Goal: Task Accomplishment & Management: Manage account settings

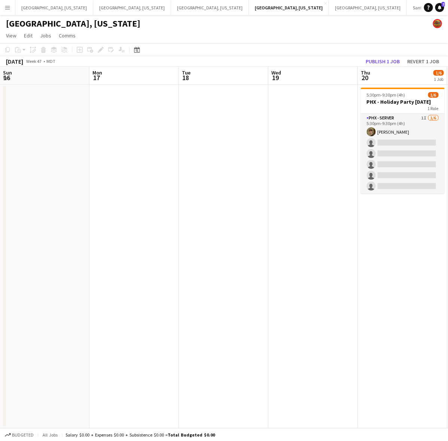
scroll to position [0, 185]
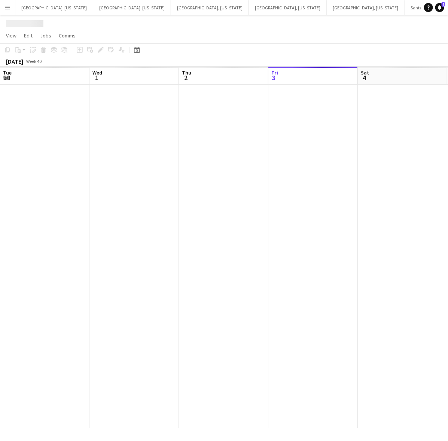
scroll to position [0, 178]
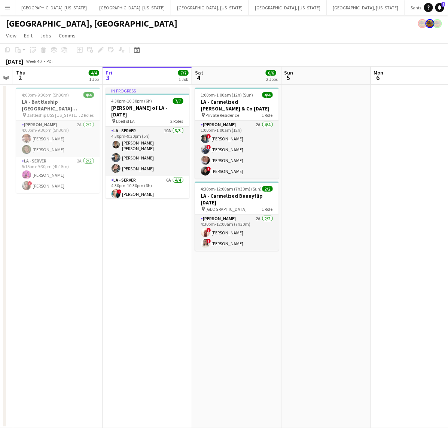
drag, startPoint x: 165, startPoint y: 240, endPoint x: 163, endPoint y: 230, distance: 9.9
click at [178, 237] on app-calendar-viewport "Tue 30 Wed 1 Thu 2 4/4 1 Job Fri 3 7/7 1 Job Sat 4 6/6 2 Jobs Sun 5 Mon 6 Tue 7…" at bounding box center [224, 247] width 448 height 361
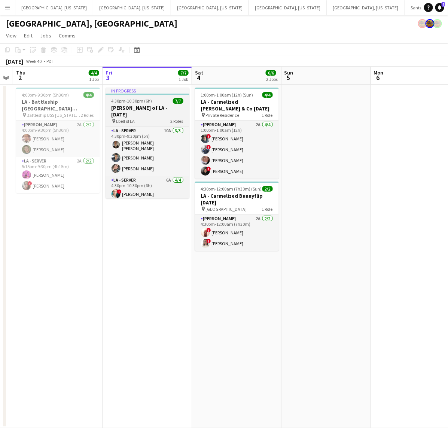
click at [138, 103] on span "4:30pm-10:30pm (6h)" at bounding box center [131, 101] width 41 height 6
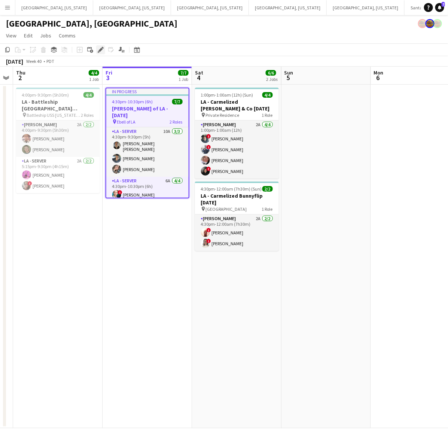
click at [101, 53] on div "Edit" at bounding box center [100, 49] width 9 height 9
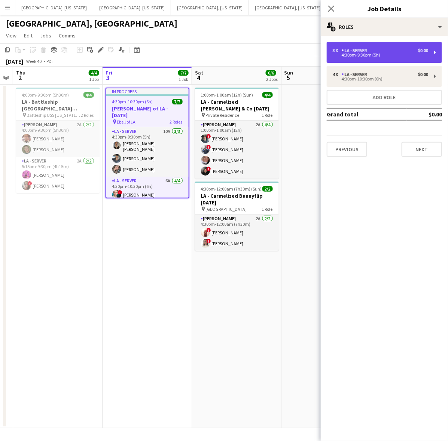
drag, startPoint x: 415, startPoint y: 46, endPoint x: 401, endPoint y: 65, distance: 24.4
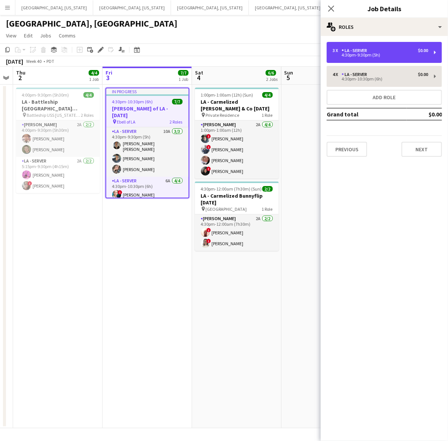
click at [415, 46] on div "3 x LA - Server $0.00 4:30pm-9:30pm (5h)" at bounding box center [383, 52] width 115 height 21
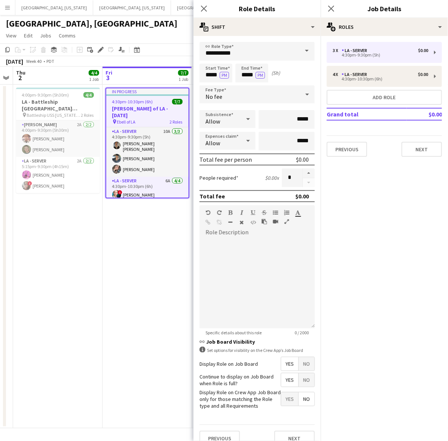
click at [303, 168] on button "button" at bounding box center [309, 173] width 12 height 10
type input "*"
drag, startPoint x: 139, startPoint y: 270, endPoint x: 145, endPoint y: 255, distance: 15.1
click at [140, 269] on app-date-cell "In progress 4:30pm-10:30pm (6h) 7/7 [PERSON_NAME] of LA - [DATE] pin Ebell of L…" at bounding box center [146, 256] width 89 height 343
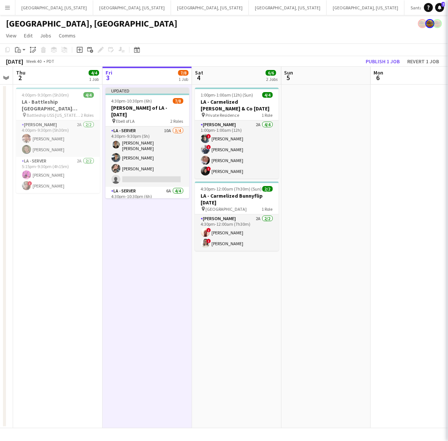
scroll to position [0, 165]
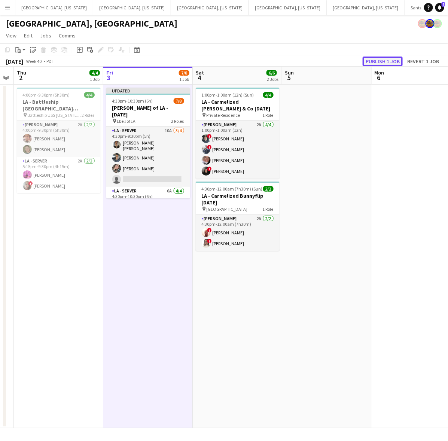
click at [378, 62] on button "Publish 1 job" at bounding box center [382, 61] width 40 height 10
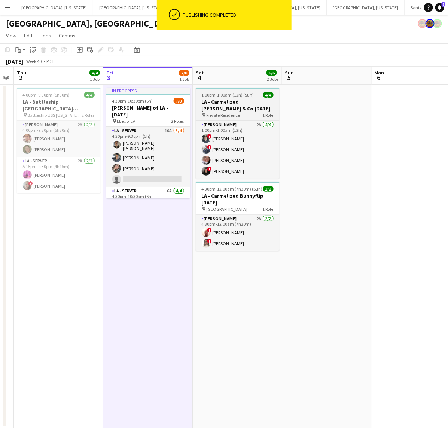
click at [167, 135] on app-card-role "LA - Server 10A [DATE] 4:30pm-9:30pm (5h) [PERSON_NAME] [PERSON_NAME] [PERSON_N…" at bounding box center [148, 156] width 84 height 60
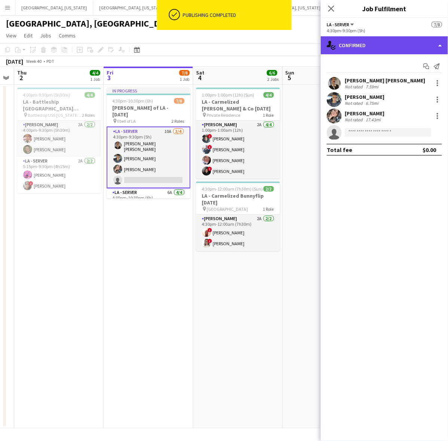
click at [373, 39] on div "single-neutral-actions-check-2 Confirmed" at bounding box center [383, 45] width 127 height 18
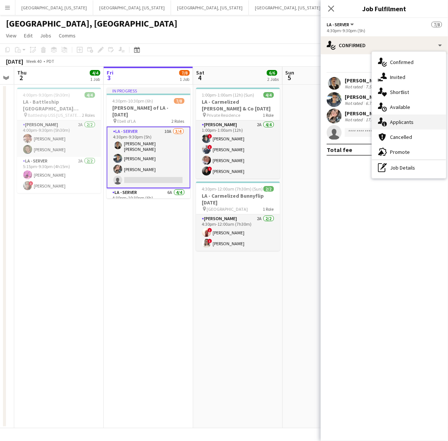
click at [408, 116] on div "single-neutral-actions-information Applicants" at bounding box center [409, 121] width 74 height 15
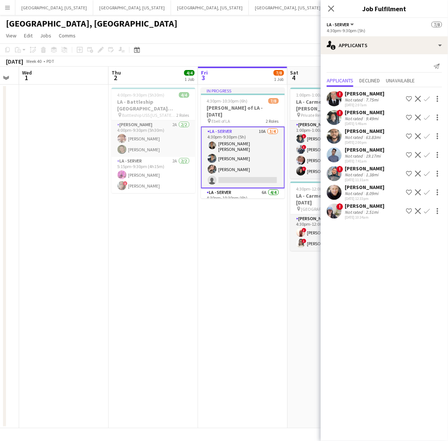
drag, startPoint x: 218, startPoint y: 270, endPoint x: 192, endPoint y: 268, distance: 25.8
click at [232, 272] on app-calendar-viewport "Mon 29 Tue 30 Wed 1 Thu 2 4/4 1 Job Fri 3 7/8 1 Job Sat 4 6/6 2 Jobs Sun 5 Mon …" at bounding box center [224, 247] width 448 height 361
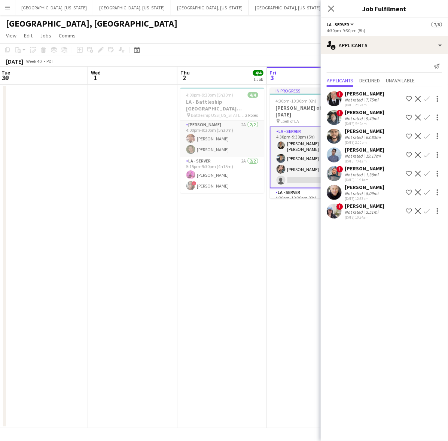
drag, startPoint x: 187, startPoint y: 268, endPoint x: 189, endPoint y: 259, distance: 9.5
click at [187, 266] on app-date-cell "4:00pm-9:30pm (5h30m) 4/4 LA - Battleship San [PERSON_NAME] [DATE] pin Battlesh…" at bounding box center [221, 256] width 89 height 343
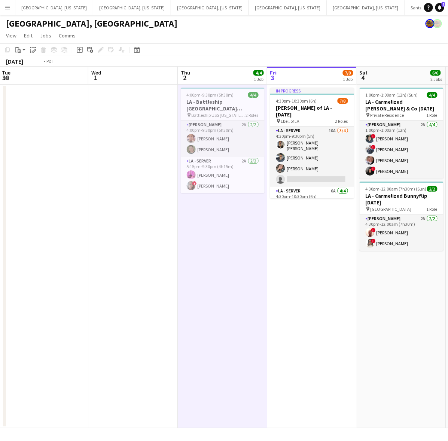
drag, startPoint x: 137, startPoint y: 178, endPoint x: 420, endPoint y: 161, distance: 283.6
click at [414, 162] on app-calendar-viewport "Sun 28 4/4 2 Jobs Mon 29 Tue 30 Wed 1 Thu 2 4/4 1 Job Fri 3 7/8 1 Job Sat 4 6/6…" at bounding box center [224, 247] width 448 height 361
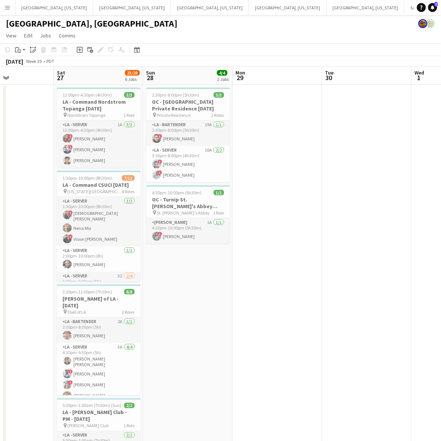
scroll to position [0, 198]
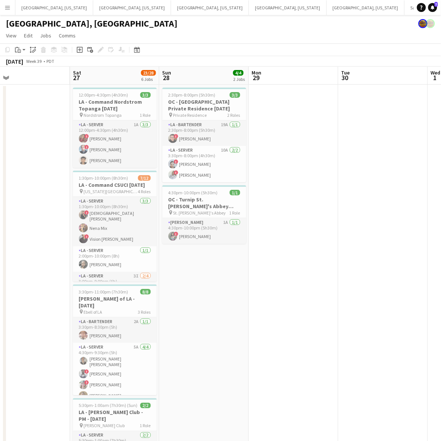
drag, startPoint x: 168, startPoint y: 274, endPoint x: 204, endPoint y: 271, distance: 36.7
click at [204, 271] on app-calendar-viewport "Wed 24 Thu 25 4/4 2 Jobs Fri 26 Sat 27 23/28 6 Jobs Sun 28 4/4 2 Jobs Mon 29 Tu…" at bounding box center [220, 342] width 441 height 551
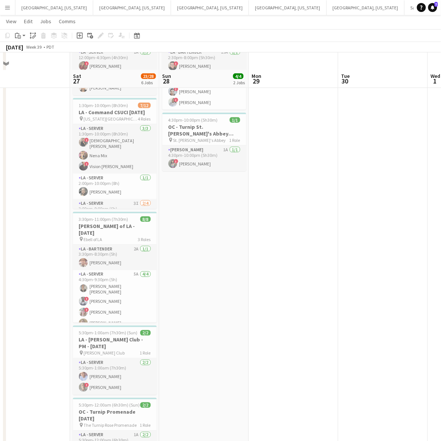
scroll to position [93, 0]
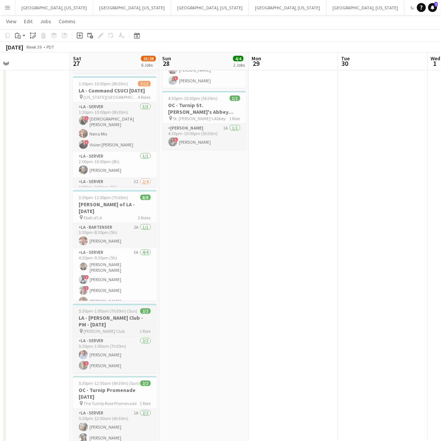
click at [87, 322] on h3 "LA - [PERSON_NAME] Club - PM - [DATE]" at bounding box center [115, 321] width 84 height 13
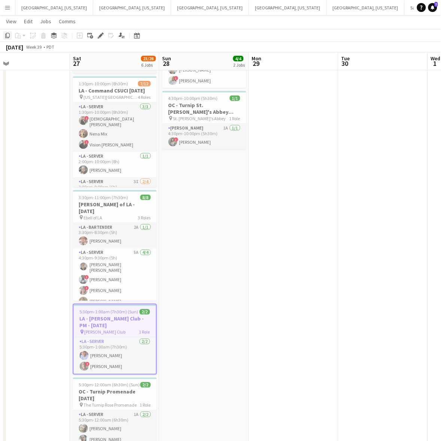
click at [9, 35] on icon at bounding box center [7, 35] width 4 height 5
drag, startPoint x: 348, startPoint y: 144, endPoint x: 151, endPoint y: 181, distance: 200.8
click at [157, 178] on app-calendar-viewport "Wed 24 Thu 25 4/4 2 Jobs Fri 26 Sat 27 23/28 6 Jobs Sun 28 4/4 2 Jobs Mon 29 Tu…" at bounding box center [220, 230] width 441 height 588
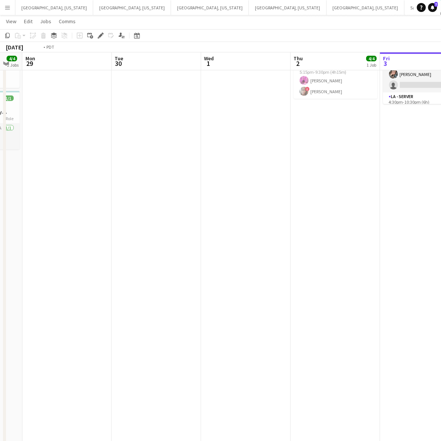
drag, startPoint x: 281, startPoint y: 178, endPoint x: 99, endPoint y: 194, distance: 182.4
click at [99, 194] on app-calendar-viewport "Fri 26 Sat 27 23/28 6 Jobs Sun 28 4/4 2 Jobs Mon 29 Tue 30 Wed 1 Thu 2 4/4 1 Jo…" at bounding box center [220, 230] width 441 height 588
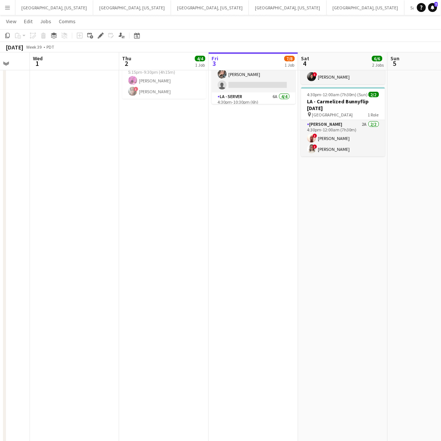
scroll to position [0, 236]
drag, startPoint x: 218, startPoint y: 178, endPoint x: 208, endPoint y: 180, distance: 10.3
click at [208, 180] on app-calendar-viewport "Sun 28 4/4 2 Jobs Mon 29 Tue 30 Wed 1 Thu 2 4/4 1 Job Fri 3 7/8 1 Job Sat 4 6/6…" at bounding box center [220, 230] width 441 height 588
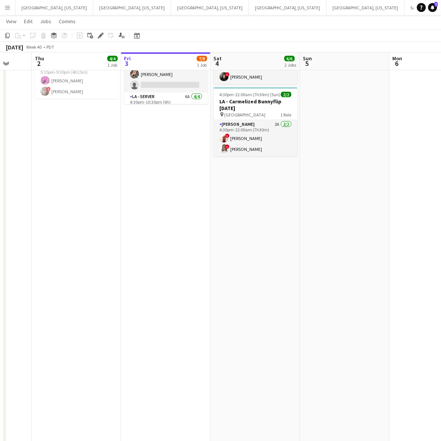
click at [277, 199] on app-date-cell "1:00pm-1:00am (12h) (Sun) 4/4 LA - Carmelized [PERSON_NAME] & Co [DATE] pin Pri…" at bounding box center [255, 256] width 89 height 533
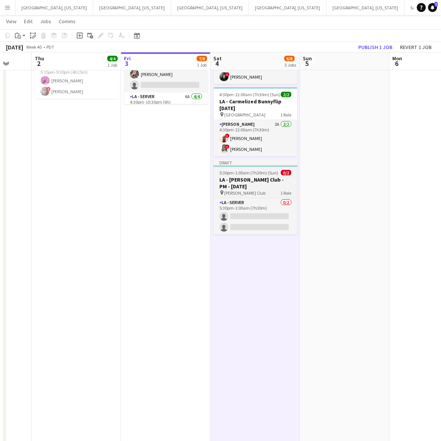
click at [270, 184] on h3 "LA - [PERSON_NAME] Club - PM - [DATE]" at bounding box center [256, 182] width 84 height 13
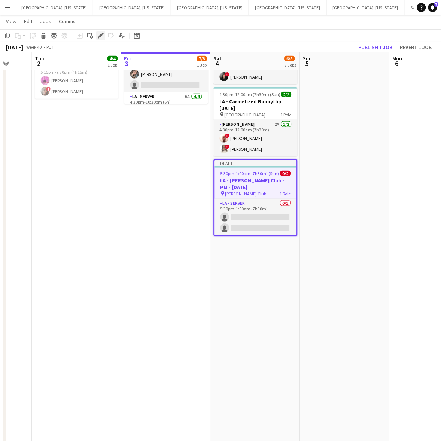
click at [99, 35] on icon at bounding box center [100, 36] width 4 height 4
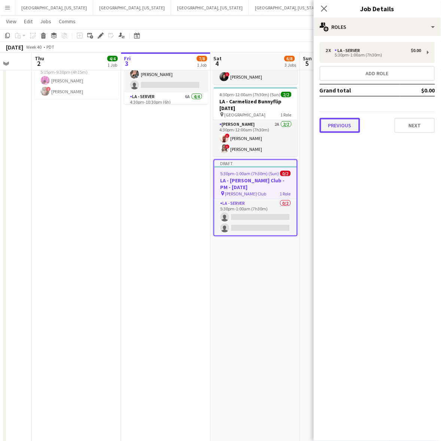
click at [356, 125] on button "Previous" at bounding box center [339, 125] width 40 height 15
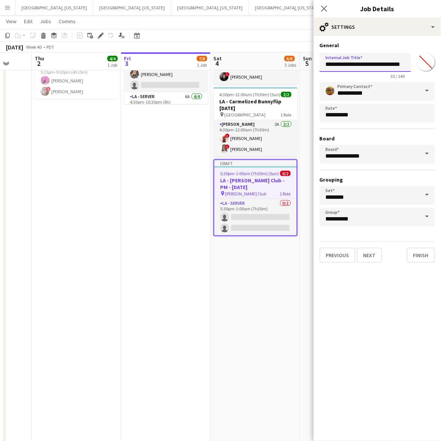
scroll to position [0, 2]
drag, startPoint x: 388, startPoint y: 62, endPoint x: 445, endPoint y: 81, distance: 60.1
click at [441, 81] on html "Menu Boards Boards Boards All jobs Status Workforce Workforce My Workforce Recr…" at bounding box center [220, 215] width 441 height 617
type input "**********"
drag, startPoint x: 365, startPoint y: 261, endPoint x: 369, endPoint y: 252, distance: 10.2
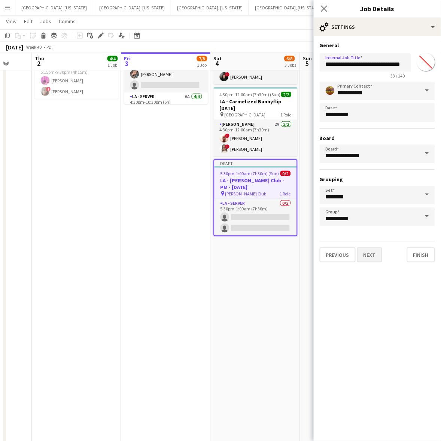
click at [365, 261] on div "**********" at bounding box center [376, 152] width 127 height 232
click at [371, 252] on button "Next" at bounding box center [369, 254] width 25 height 15
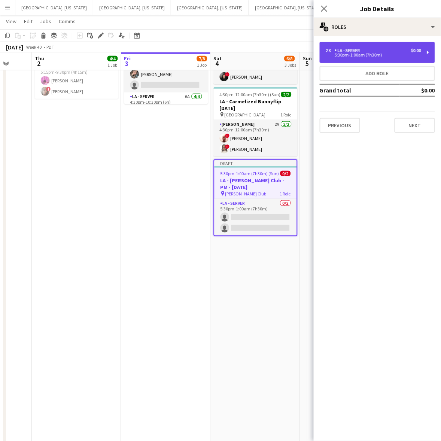
click at [348, 55] on div "5:30pm-1:00am (7h30m)" at bounding box center [372, 55] width 95 height 4
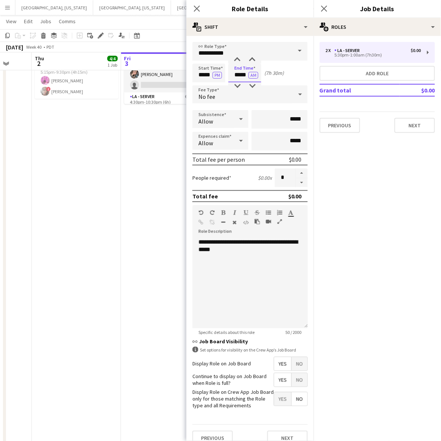
drag, startPoint x: 236, startPoint y: 74, endPoint x: 272, endPoint y: 70, distance: 36.1
click at [275, 73] on div "Start Time ***** PM End Time ***** AM (7h 30m)" at bounding box center [249, 73] width 115 height 19
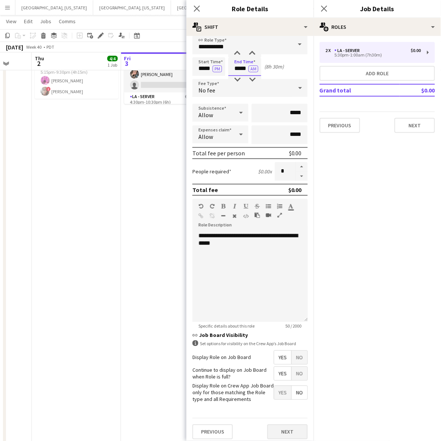
scroll to position [16, 0]
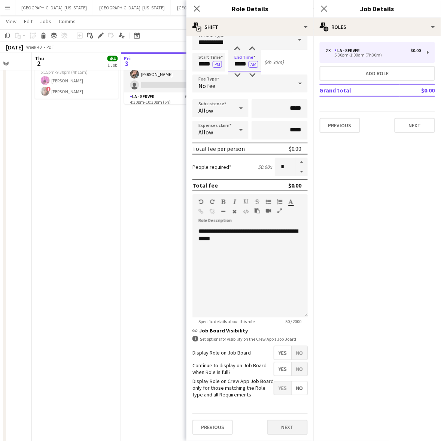
type input "*****"
click at [273, 423] on button "Next" at bounding box center [287, 427] width 40 height 15
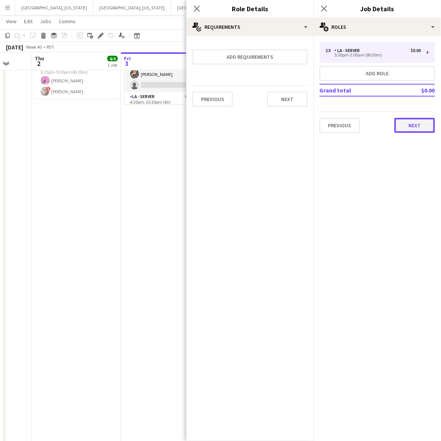
click at [424, 122] on button "Next" at bounding box center [414, 125] width 40 height 15
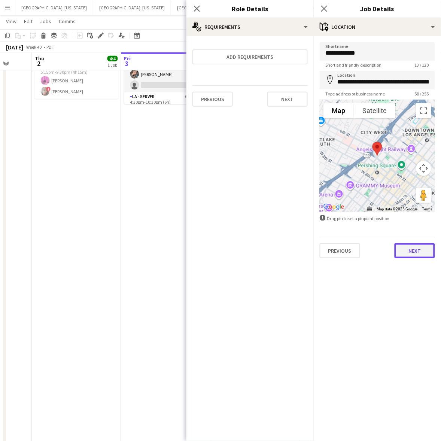
click at [413, 248] on button "Next" at bounding box center [414, 250] width 40 height 15
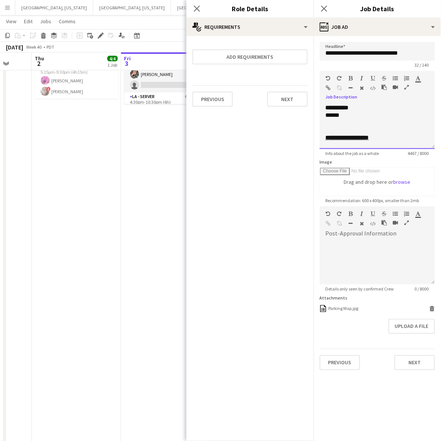
drag, startPoint x: 348, startPoint y: 116, endPoint x: 305, endPoint y: 116, distance: 43.0
click at [305, 116] on body "Menu Boards Boards Boards All jobs Status Workforce Workforce My Workforce Recr…" at bounding box center [220, 215] width 441 height 617
click at [345, 115] on div "******" at bounding box center [373, 114] width 96 height 7
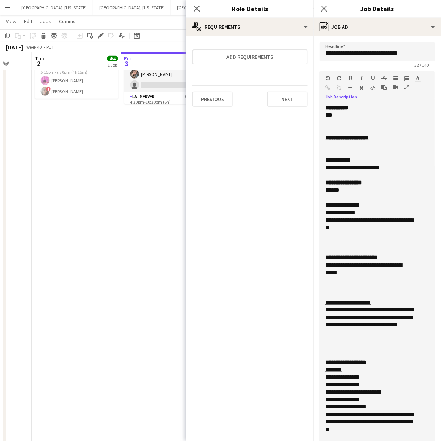
drag, startPoint x: 432, startPoint y: 144, endPoint x: 378, endPoint y: 462, distance: 322.2
click at [378, 440] on html "Menu Boards Boards Boards All jobs Status Workforce Workforce My Workforce Recr…" at bounding box center [220, 215] width 441 height 617
drag, startPoint x: 376, startPoint y: 168, endPoint x: 352, endPoint y: 168, distance: 23.9
click at [352, 168] on div "**********" at bounding box center [369, 167] width 89 height 7
click at [371, 166] on div "**********" at bounding box center [369, 167] width 89 height 7
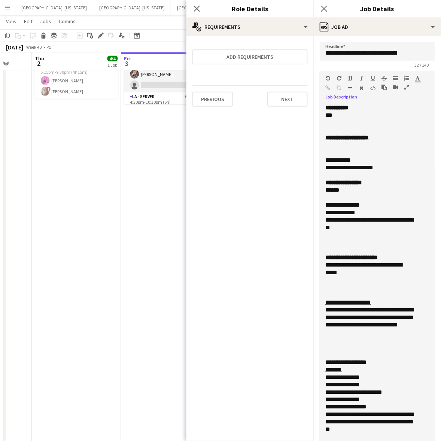
click at [385, 264] on div "**********" at bounding box center [369, 268] width 89 height 15
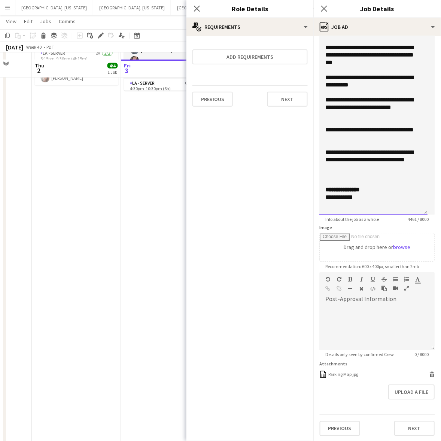
scroll to position [140, 0]
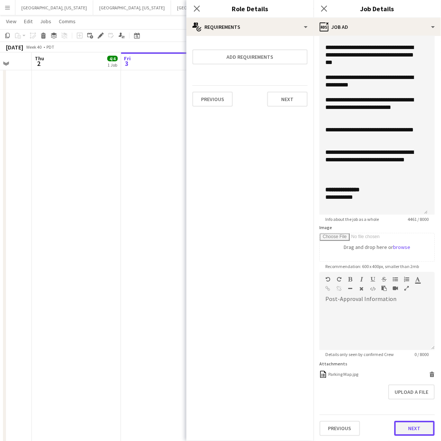
click at [406, 424] on button "Next" at bounding box center [414, 428] width 40 height 15
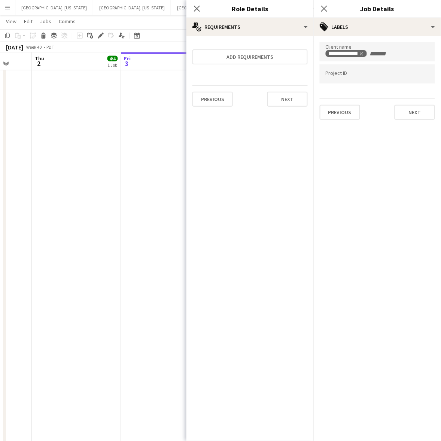
scroll to position [0, 0]
drag, startPoint x: 324, startPoint y: 8, endPoint x: 393, endPoint y: 79, distance: 98.7
click at [325, 8] on icon at bounding box center [324, 9] width 6 height 6
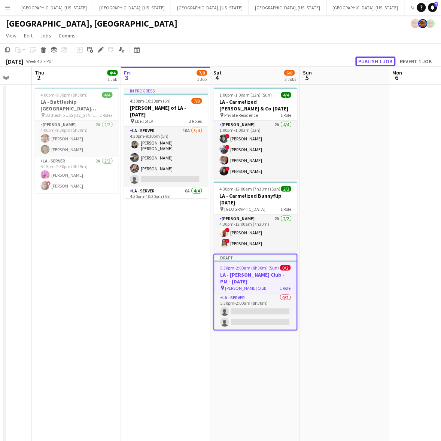
click at [374, 62] on button "Publish 1 job" at bounding box center [375, 61] width 40 height 10
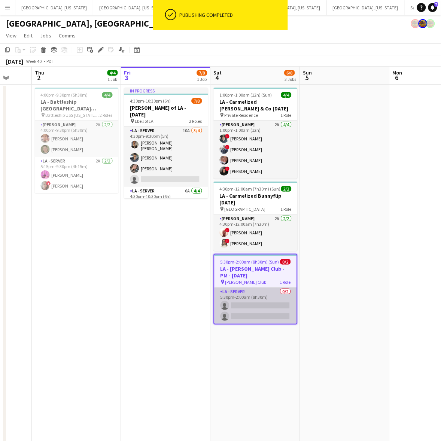
click at [249, 304] on app-card-role "LA - Server 0/2 5:30pm-2:00am (8h30m) single-neutral-actions single-neutral-act…" at bounding box center [255, 305] width 82 height 36
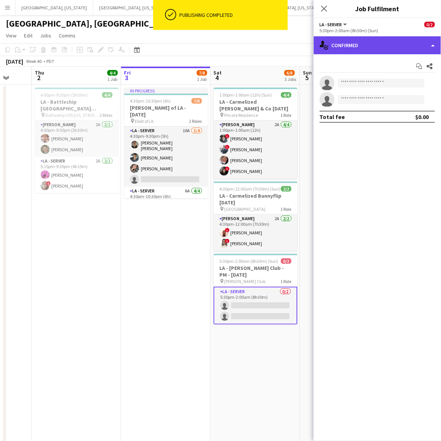
click at [399, 42] on div "single-neutral-actions-check-2 Confirmed" at bounding box center [376, 45] width 127 height 18
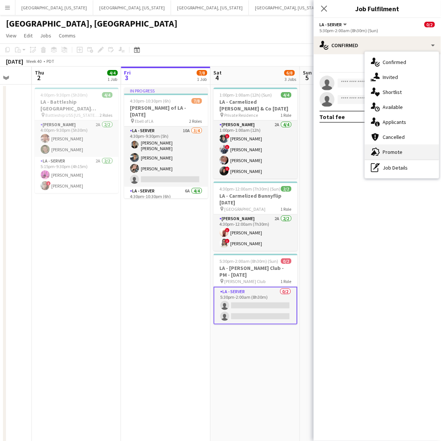
click at [398, 156] on div "advertising-megaphone Promote" at bounding box center [402, 151] width 74 height 15
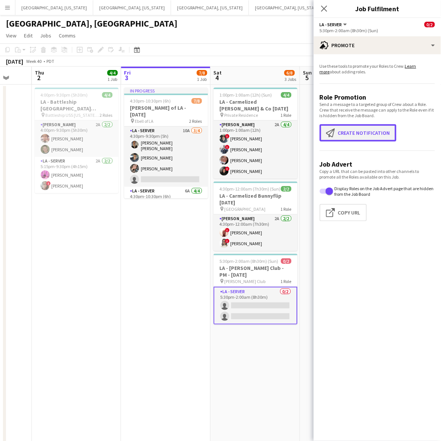
click at [367, 133] on button "Create notification Create notification" at bounding box center [357, 132] width 77 height 17
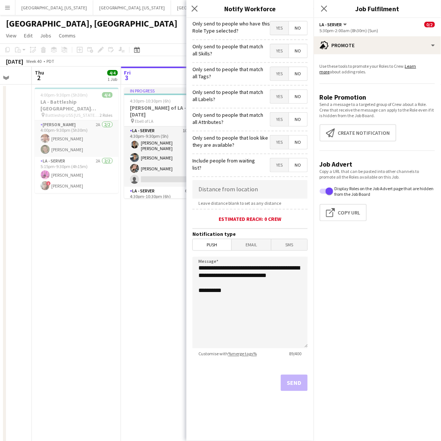
click at [280, 27] on span "Yes" at bounding box center [279, 27] width 18 height 13
click at [292, 387] on button "Send" at bounding box center [293, 382] width 27 height 16
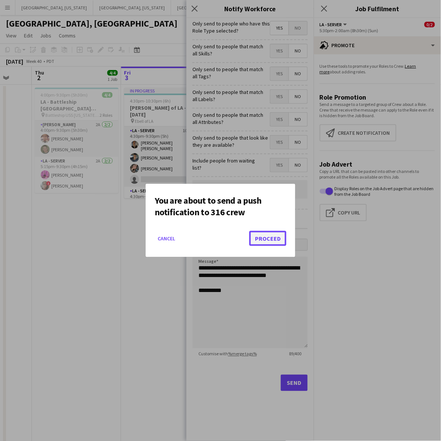
click at [265, 233] on button "Proceed" at bounding box center [267, 238] width 37 height 15
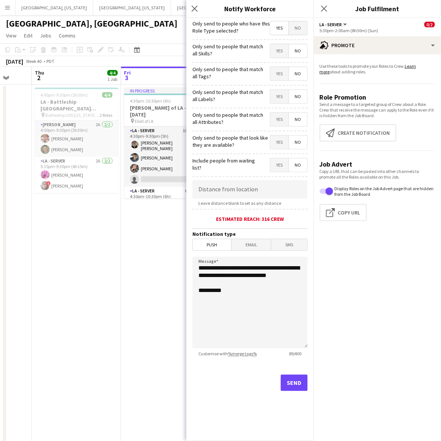
click at [271, 240] on mat-button-toggle "SMS" at bounding box center [289, 244] width 36 height 11
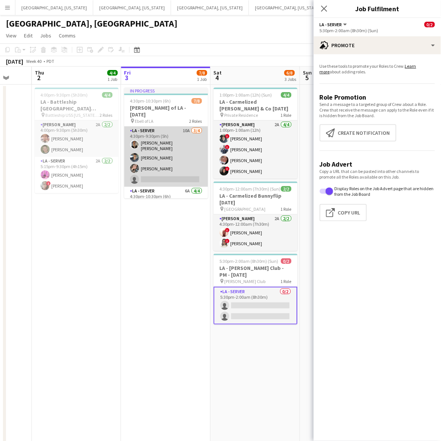
click at [165, 134] on app-card-role "LA - Server 10A [DATE] 4:30pm-9:30pm (5h) [PERSON_NAME] [PERSON_NAME] [PERSON_N…" at bounding box center [166, 156] width 84 height 60
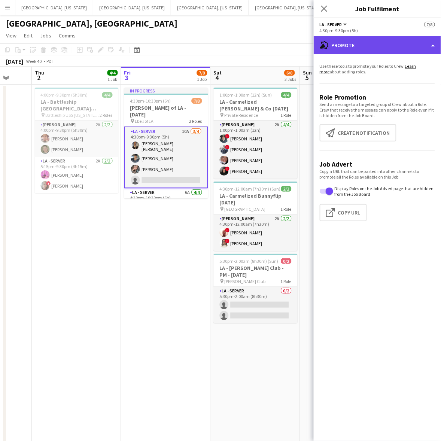
click at [401, 40] on div "advertising-megaphone Promote" at bounding box center [376, 45] width 127 height 18
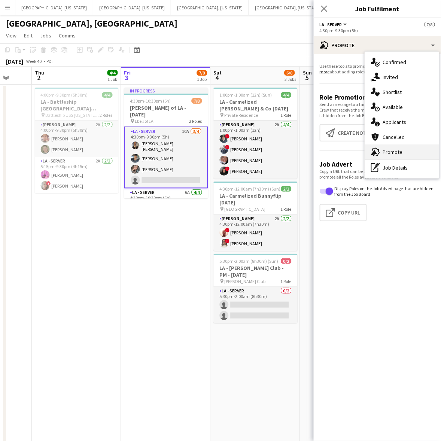
click at [399, 148] on span "Promote" at bounding box center [393, 151] width 20 height 7
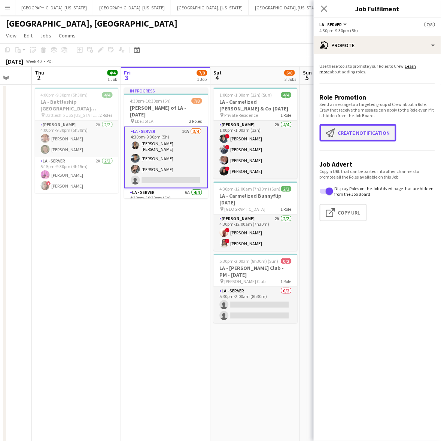
click at [381, 130] on button "Create notification Create notification" at bounding box center [357, 132] width 77 height 17
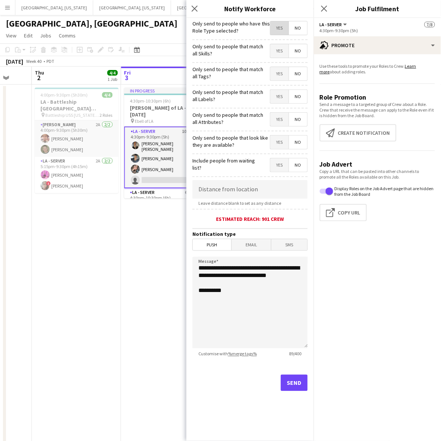
click at [279, 28] on span "Yes" at bounding box center [279, 27] width 18 height 13
click at [297, 383] on button "Send" at bounding box center [293, 382] width 27 height 16
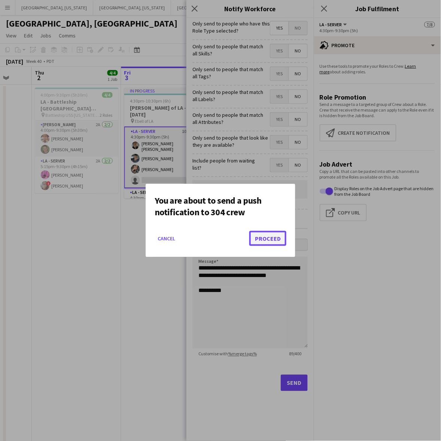
click at [264, 236] on button "Proceed" at bounding box center [267, 238] width 37 height 15
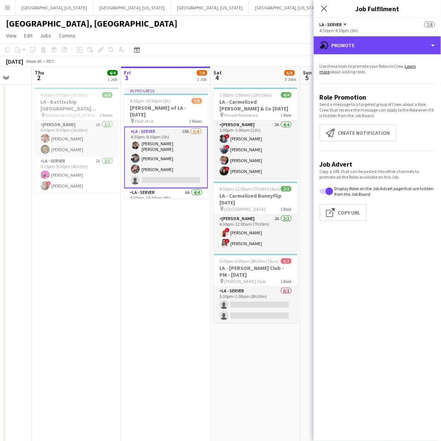
click at [408, 47] on div "advertising-megaphone Promote" at bounding box center [376, 45] width 127 height 18
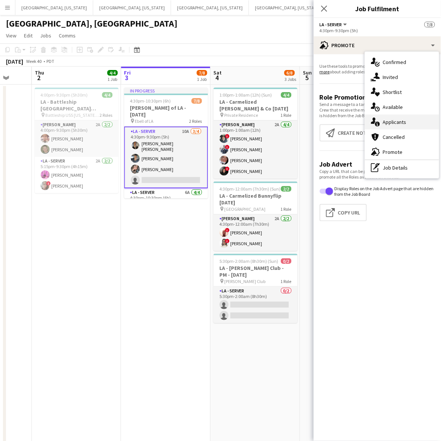
click at [410, 117] on div "single-neutral-actions-information Applicants" at bounding box center [402, 121] width 74 height 15
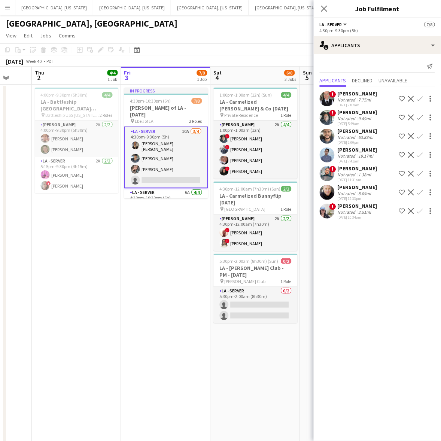
click at [160, 258] on app-date-cell "In progress 4:30pm-10:30pm (6h) 7/8 [PERSON_NAME] of LA - [DATE] pin Ebell of L…" at bounding box center [165, 351] width 89 height 533
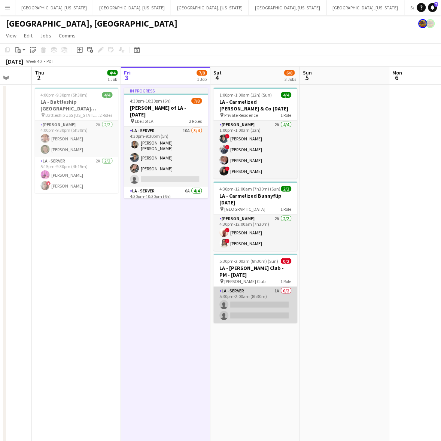
click at [269, 287] on app-card-role "LA - Server 1A 0/2 5:30pm-2:00am (8h30m) single-neutral-actions single-neutral-…" at bounding box center [256, 304] width 84 height 36
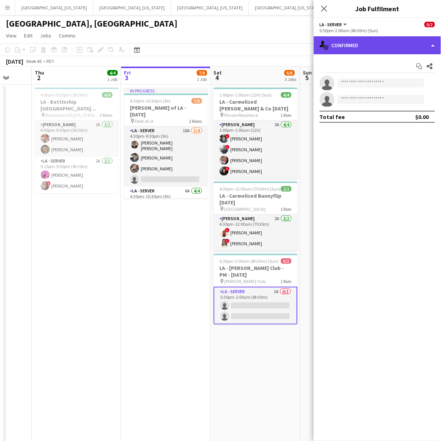
click at [371, 49] on div "single-neutral-actions-check-2 Confirmed" at bounding box center [376, 45] width 127 height 18
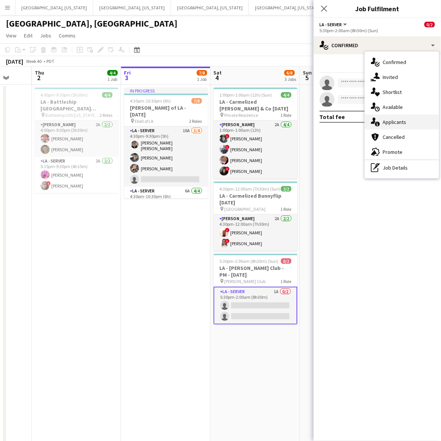
click at [399, 117] on div "single-neutral-actions-information Applicants" at bounding box center [402, 121] width 74 height 15
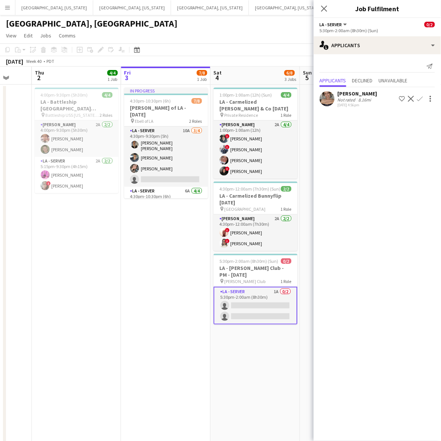
click at [421, 98] on app-icon "Confirm" at bounding box center [420, 99] width 6 height 6
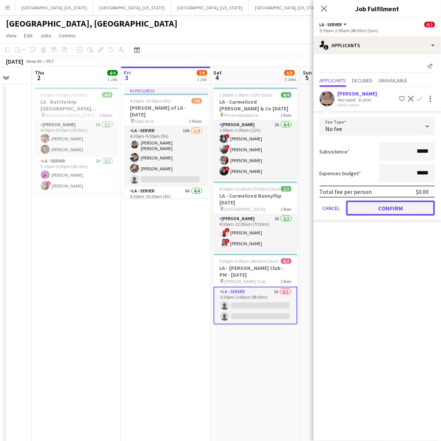
click at [401, 207] on button "Confirm" at bounding box center [390, 207] width 89 height 15
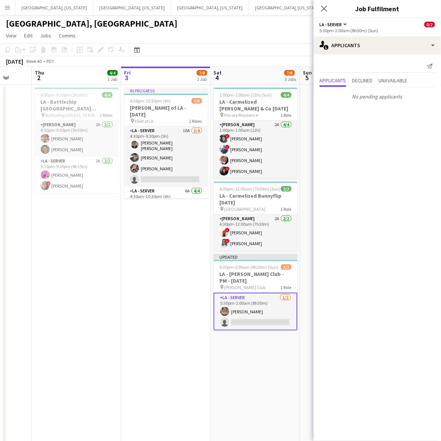
drag, startPoint x: 284, startPoint y: 24, endPoint x: 407, endPoint y: 73, distance: 132.2
click at [285, 24] on div "[GEOGRAPHIC_DATA], [GEOGRAPHIC_DATA]" at bounding box center [220, 22] width 441 height 14
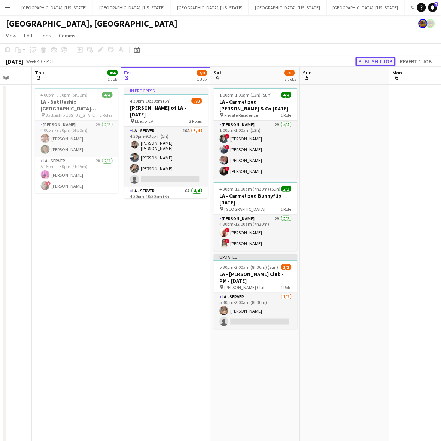
click at [377, 61] on button "Publish 1 job" at bounding box center [375, 61] width 40 height 10
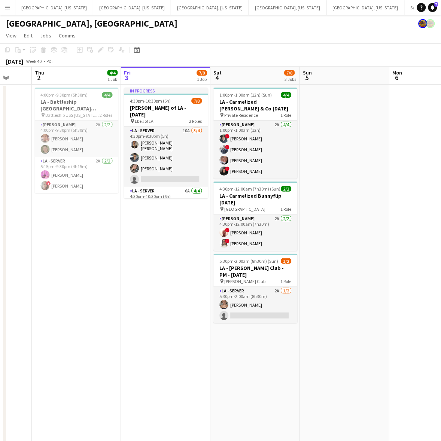
click at [154, 226] on app-date-cell "In progress 4:30pm-10:30pm (6h) 7/8 [PERSON_NAME] of LA - [DATE] pin Ebell of L…" at bounding box center [165, 351] width 89 height 533
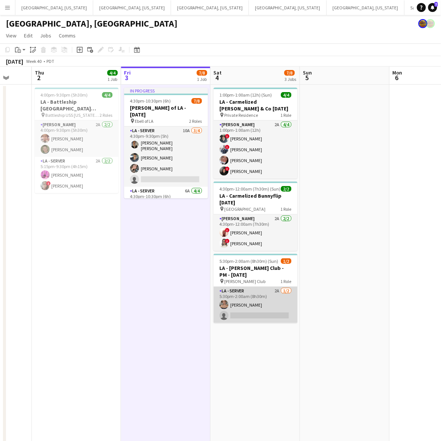
click at [283, 309] on app-card-role "LA - Server 2A [DATE] 5:30pm-2:00am (8h30m) [PERSON_NAME] single-neutral-actions" at bounding box center [256, 304] width 84 height 36
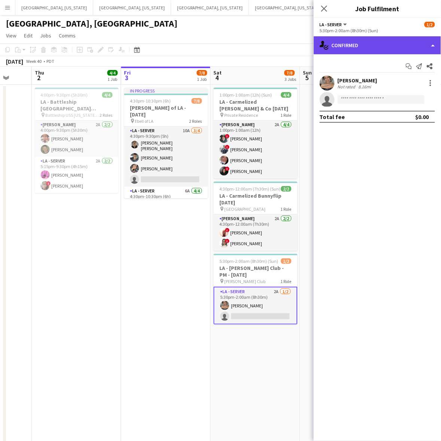
click at [369, 40] on div "single-neutral-actions-check-2 Confirmed" at bounding box center [376, 45] width 127 height 18
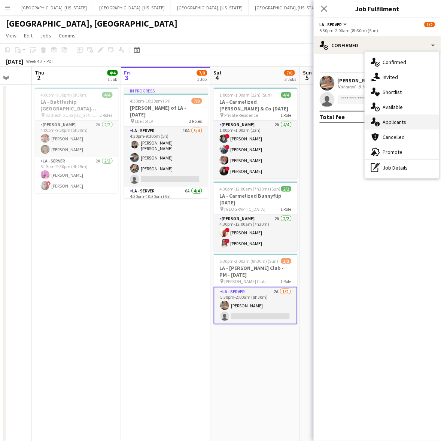
click at [391, 122] on span "Applicants" at bounding box center [395, 122] width 24 height 7
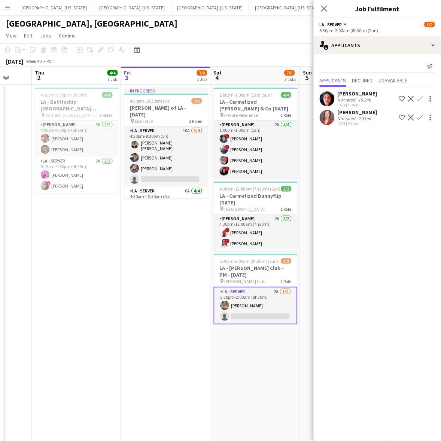
click at [372, 254] on mat-expansion-panel "users2 Applicants Send notification Applicants Declined Unavailable [PERSON_NAM…" at bounding box center [376, 247] width 127 height 386
click at [421, 116] on app-icon "Confirm" at bounding box center [420, 117] width 6 height 6
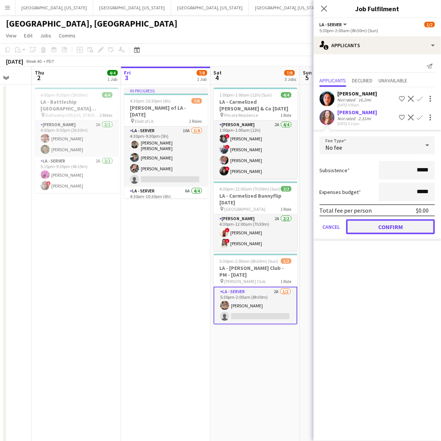
click at [380, 229] on button "Confirm" at bounding box center [390, 226] width 89 height 15
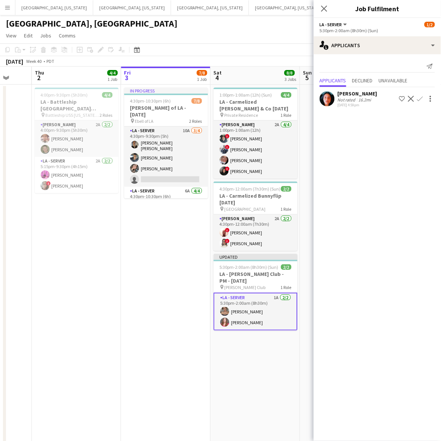
click at [191, 232] on app-date-cell "In progress 4:30pm-10:30pm (6h) 7/8 [PERSON_NAME] of LA - [DATE] pin Ebell of L…" at bounding box center [165, 351] width 89 height 533
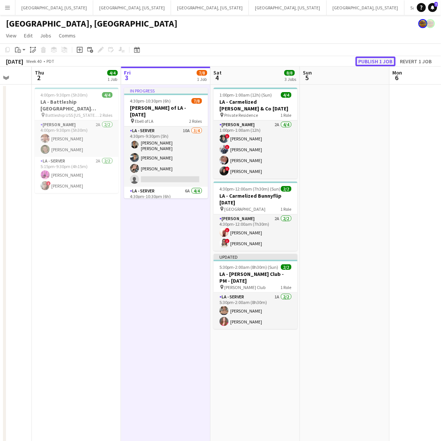
click at [375, 61] on button "Publish 1 job" at bounding box center [375, 61] width 40 height 10
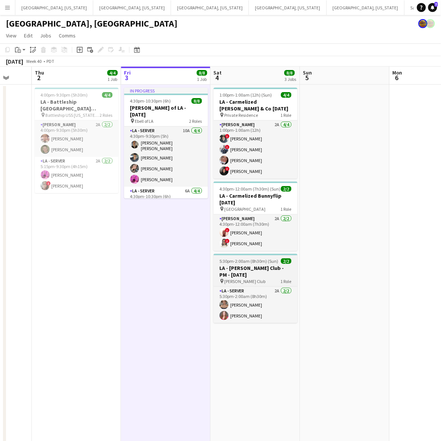
click at [284, 279] on span "1 Role" at bounding box center [285, 281] width 11 height 6
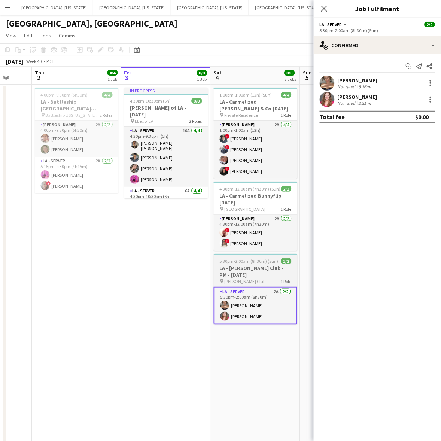
click at [249, 276] on h3 "LA - [PERSON_NAME] Club - PM - [DATE]" at bounding box center [256, 270] width 84 height 13
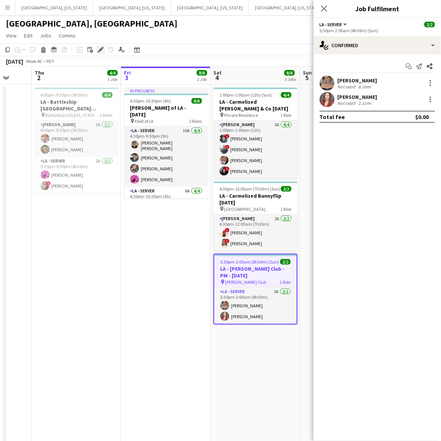
click at [101, 49] on icon at bounding box center [100, 50] width 4 height 4
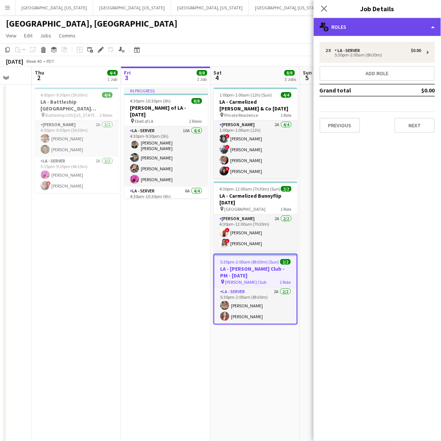
click at [385, 27] on div "multiple-users-add Roles" at bounding box center [376, 27] width 127 height 18
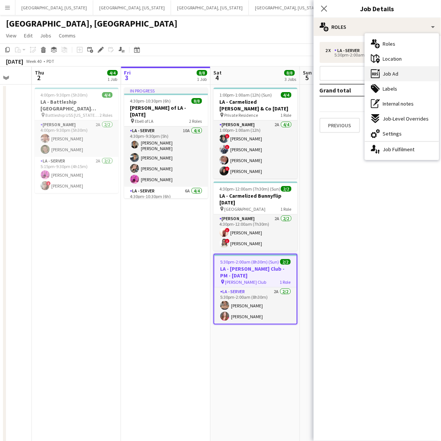
click at [388, 70] on div "ads-window Job Ad" at bounding box center [402, 73] width 74 height 15
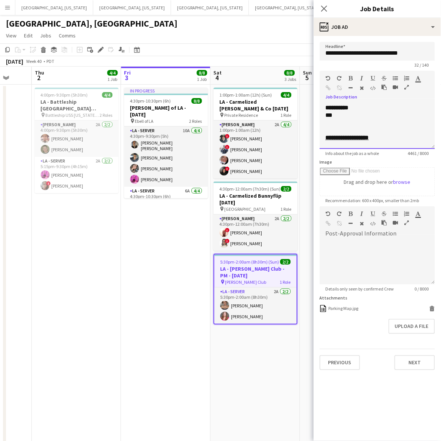
drag, startPoint x: 337, startPoint y: 115, endPoint x: 320, endPoint y: 113, distance: 17.3
click at [321, 114] on div "**********" at bounding box center [376, 126] width 115 height 45
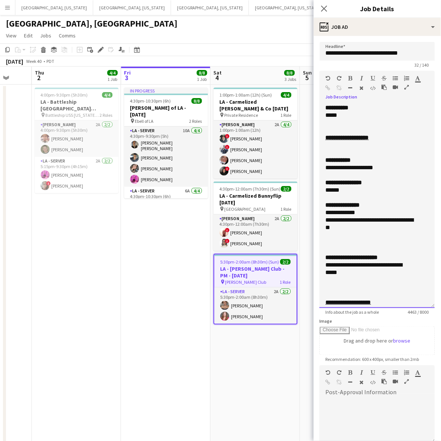
drag, startPoint x: 434, startPoint y: 143, endPoint x: 390, endPoint y: 397, distance: 257.8
click at [392, 308] on div "**********" at bounding box center [376, 206] width 115 height 204
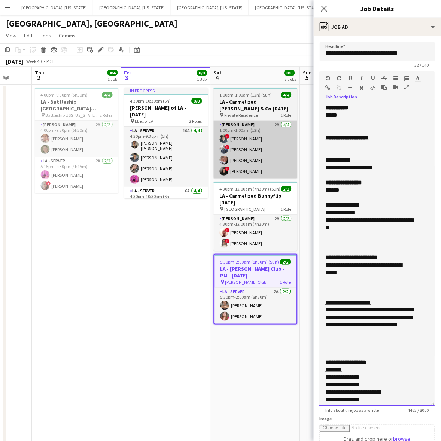
drag, startPoint x: 384, startPoint y: 165, endPoint x: 266, endPoint y: 148, distance: 120.0
click at [310, 171] on body "Menu Boards Boards Boards All jobs Status Workforce Workforce My Workforce Recr…" at bounding box center [220, 309] width 441 height 618
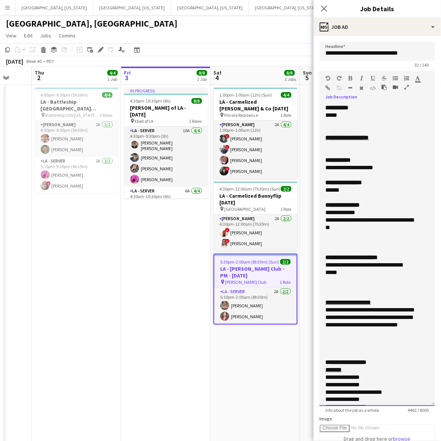
copy div "**********"
drag, startPoint x: 337, startPoint y: 221, endPoint x: 322, endPoint y: 216, distance: 15.7
click at [322, 216] on div "**********" at bounding box center [376, 255] width 115 height 302
click at [339, 224] on div "**********" at bounding box center [369, 223] width 89 height 15
drag, startPoint x: 348, startPoint y: 274, endPoint x: 311, endPoint y: 264, distance: 38.3
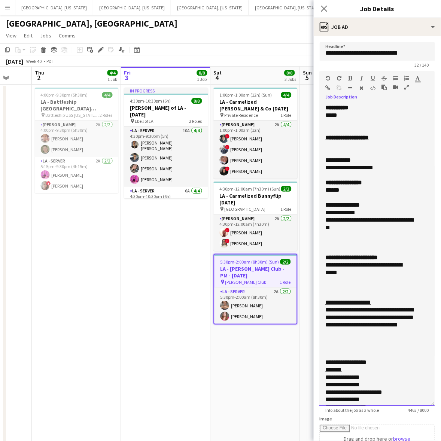
click at [311, 264] on body "Menu Boards Boards Boards All jobs Status Workforce Workforce My Workforce Recr…" at bounding box center [220, 309] width 441 height 618
copy div "**********"
drag, startPoint x: 258, startPoint y: 315, endPoint x: 274, endPoint y: 290, distance: 29.8
click at [258, 315] on app-card-role "LA - Server 2A [DATE] 5:30pm-2:00am (8h30m) [PERSON_NAME] [PERSON_NAME]" at bounding box center [255, 305] width 82 height 36
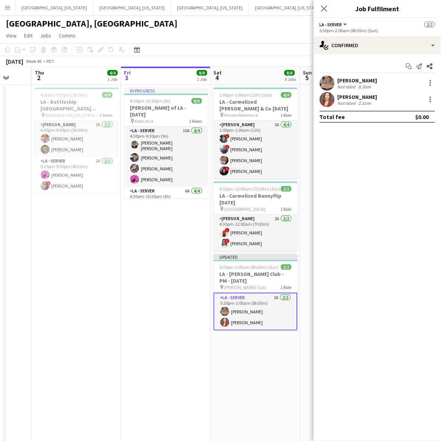
click at [376, 83] on div "[PERSON_NAME] Not rated 8.16mi" at bounding box center [376, 83] width 127 height 15
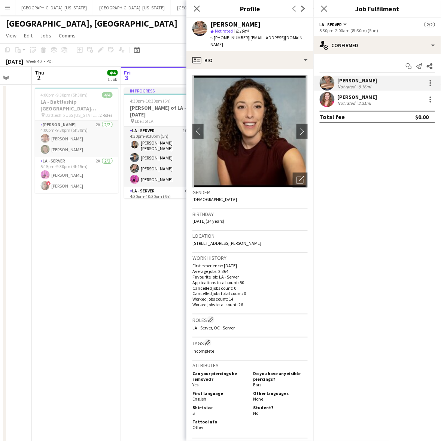
click at [226, 37] on span "t. [PHONE_NUMBER]" at bounding box center [229, 38] width 39 height 6
copy span "13104299439"
click at [353, 96] on div "[PERSON_NAME]" at bounding box center [357, 96] width 40 height 7
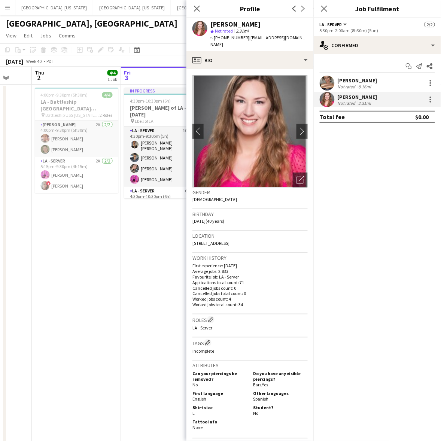
click at [230, 39] on span "t. [PHONE_NUMBER]" at bounding box center [229, 38] width 39 height 6
copy span "18585396063"
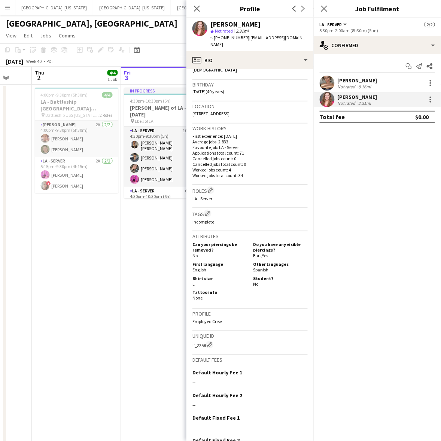
scroll to position [166, 0]
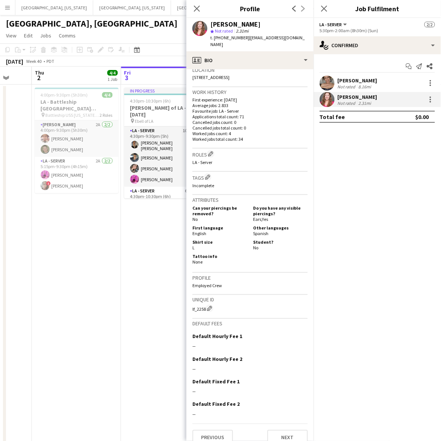
click at [343, 77] on div "[PERSON_NAME]" at bounding box center [357, 80] width 40 height 7
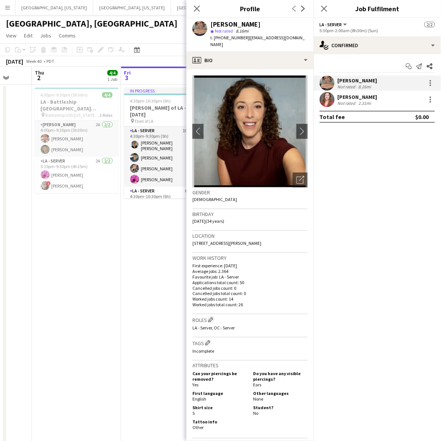
scroll to position [140, 0]
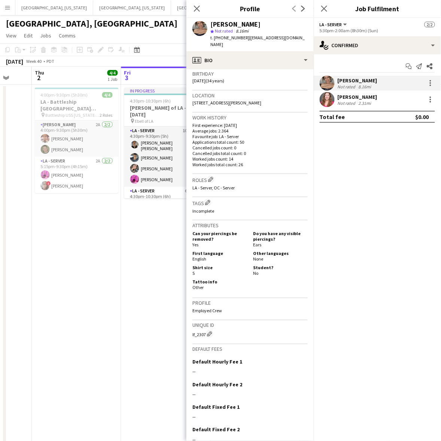
drag, startPoint x: 135, startPoint y: 297, endPoint x: 227, endPoint y: 269, distance: 95.7
click at [135, 297] on app-date-cell "In progress 4:30pm-10:30pm (6h) 8/8 [PERSON_NAME] of LA - [DATE] pin Ebell of L…" at bounding box center [165, 351] width 89 height 533
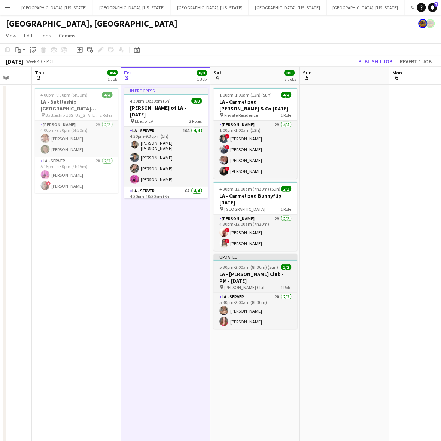
click at [269, 268] on span "5:30pm-2:00am (8h30m) (Sun)" at bounding box center [249, 267] width 59 height 6
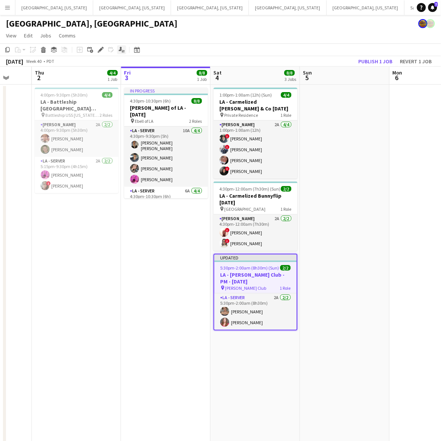
drag, startPoint x: 100, startPoint y: 47, endPoint x: 125, endPoint y: 47, distance: 25.4
click at [101, 47] on icon "Edit" at bounding box center [101, 50] width 6 height 6
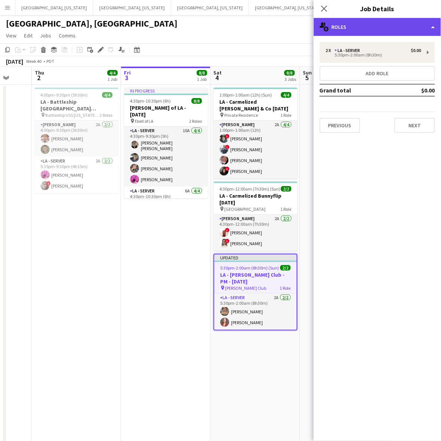
click at [404, 24] on div "multiple-users-add Roles" at bounding box center [376, 27] width 127 height 18
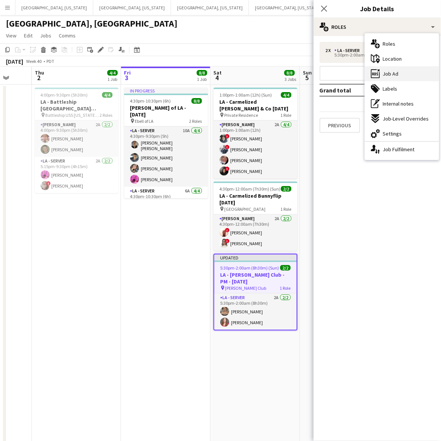
click at [398, 72] on span "Job Ad" at bounding box center [391, 73] width 16 height 7
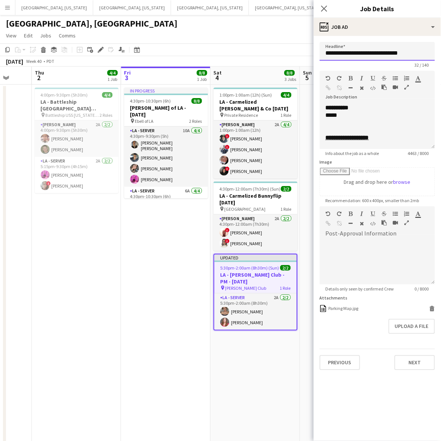
click at [343, 52] on input "**********" at bounding box center [376, 51] width 115 height 19
click at [352, 114] on div "*****" at bounding box center [373, 114] width 96 height 7
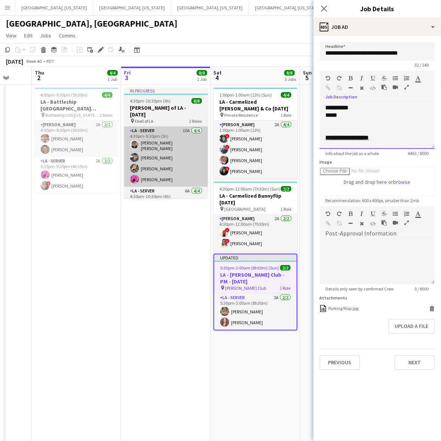
copy div "**********"
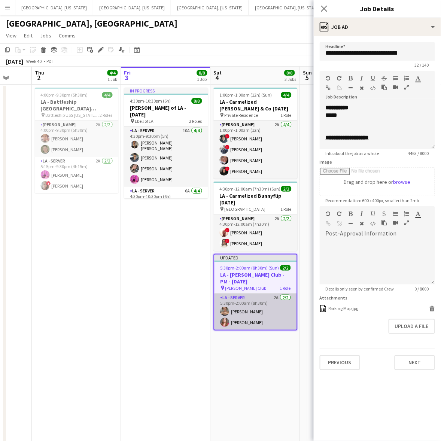
click at [257, 313] on app-card-role "LA - Server 2A [DATE] 5:30pm-2:00am (8h30m) [PERSON_NAME] [PERSON_NAME]" at bounding box center [255, 311] width 82 height 36
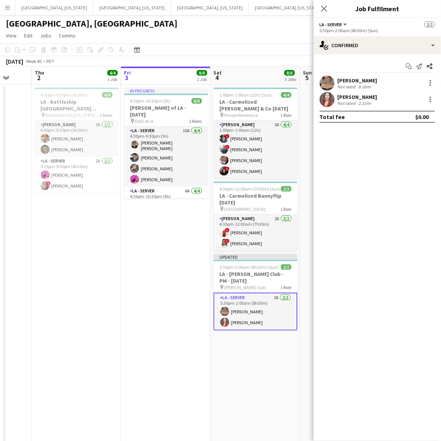
click at [335, 76] on div "[PERSON_NAME] Not rated 8.16mi" at bounding box center [376, 83] width 127 height 15
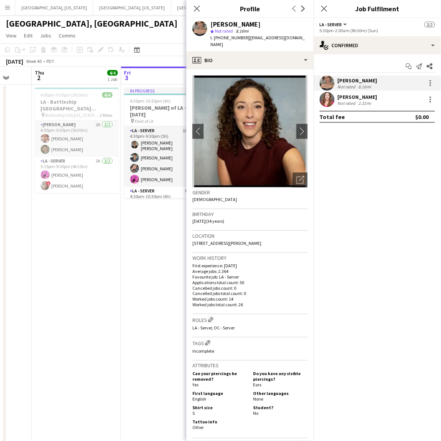
drag, startPoint x: 298, startPoint y: 38, endPoint x: 245, endPoint y: 41, distance: 53.6
click at [245, 41] on div "[PERSON_NAME] star Not rated 8.16mi t. [PHONE_NUMBER] | [EMAIL_ADDRESS][DOMAIN_…" at bounding box center [249, 34] width 127 height 33
drag, startPoint x: 272, startPoint y: 38, endPoint x: 306, endPoint y: 39, distance: 34.1
click at [273, 38] on span "| [EMAIL_ADDRESS][DOMAIN_NAME]" at bounding box center [257, 41] width 95 height 12
click at [304, 37] on app-profile-header "[PERSON_NAME] star Not rated 8.16mi t. [PHONE_NUMBER] | [EMAIL_ADDRESS][DOMAIN_…" at bounding box center [249, 34] width 127 height 33
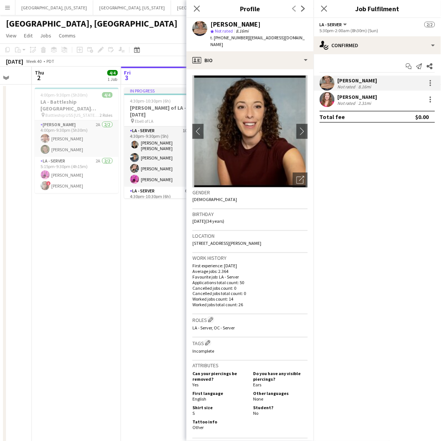
drag, startPoint x: 262, startPoint y: 38, endPoint x: 244, endPoint y: 39, distance: 17.6
click at [244, 39] on app-profile-header "[PERSON_NAME] star Not rated 8.16mi t. [PHONE_NUMBER] | [EMAIL_ADDRESS][DOMAIN_…" at bounding box center [249, 34] width 127 height 33
copy span "[EMAIL_ADDRESS][DOMAIN_NAME]"
click at [334, 99] on app-user-avatar at bounding box center [326, 99] width 15 height 15
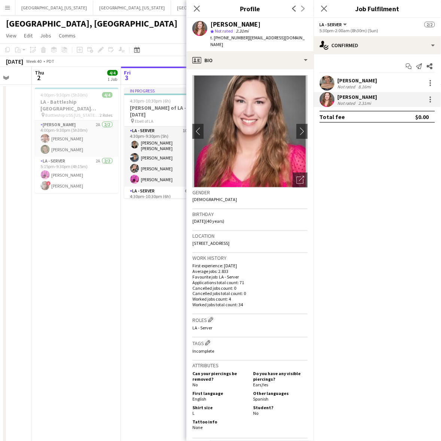
drag, startPoint x: 293, startPoint y: 36, endPoint x: 244, endPoint y: 42, distance: 49.3
click at [244, 42] on div "[PERSON_NAME] star Not rated 2.31mi t. [PHONE_NUMBER] | [EMAIL_ADDRESS][DOMAIN_…" at bounding box center [249, 34] width 127 height 33
copy span "[EMAIL_ADDRESS][DOMAIN_NAME]"
drag, startPoint x: 152, startPoint y: 261, endPoint x: 206, endPoint y: 252, distance: 54.7
click at [152, 261] on app-date-cell "In progress 4:30pm-10:30pm (6h) 8/8 [PERSON_NAME] of LA - [DATE] pin Ebell of L…" at bounding box center [165, 351] width 89 height 533
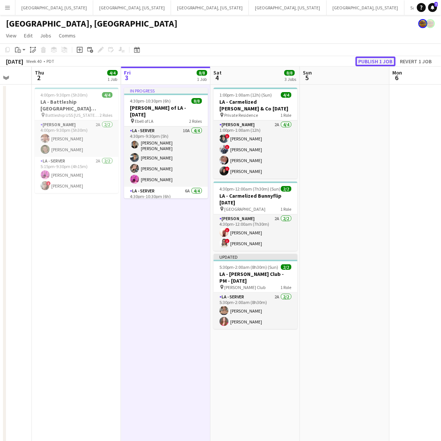
click at [374, 58] on button "Publish 1 job" at bounding box center [375, 61] width 40 height 10
